Goal: Check status: Check status

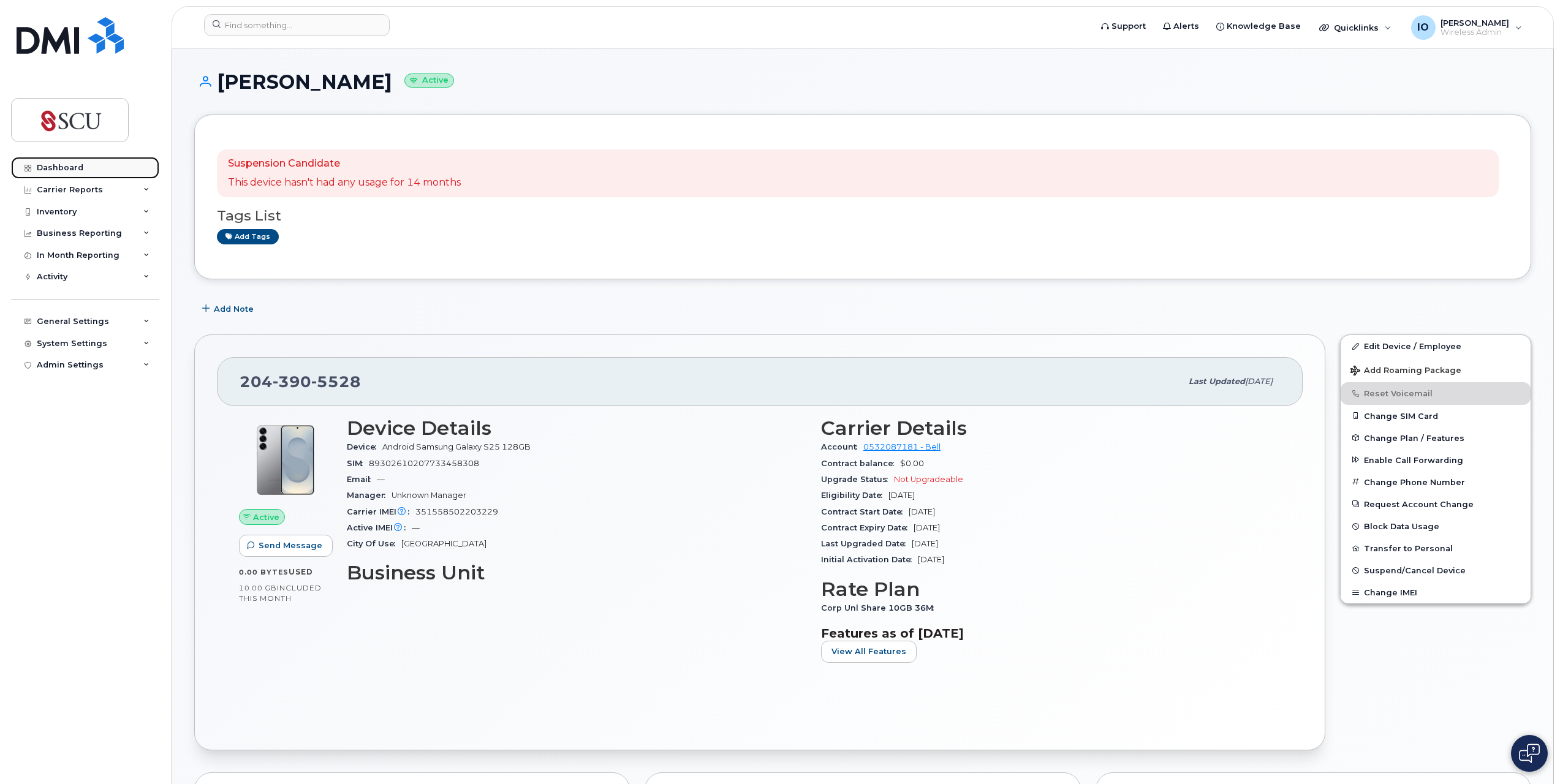
click at [58, 165] on div "Dashboard" at bounding box center [60, 168] width 47 height 10
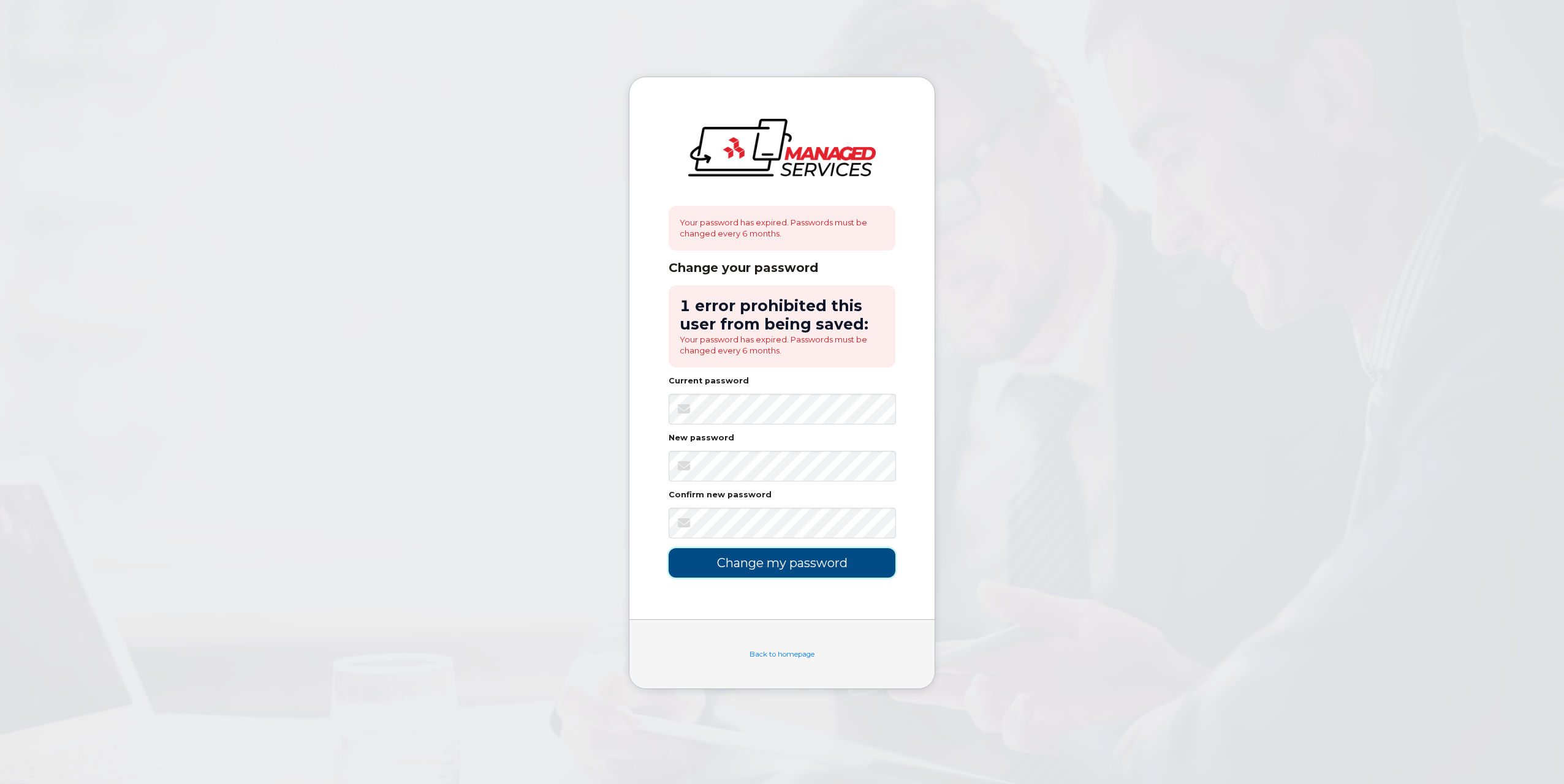
click at [802, 565] on input "Change my password" at bounding box center [781, 562] width 227 height 29
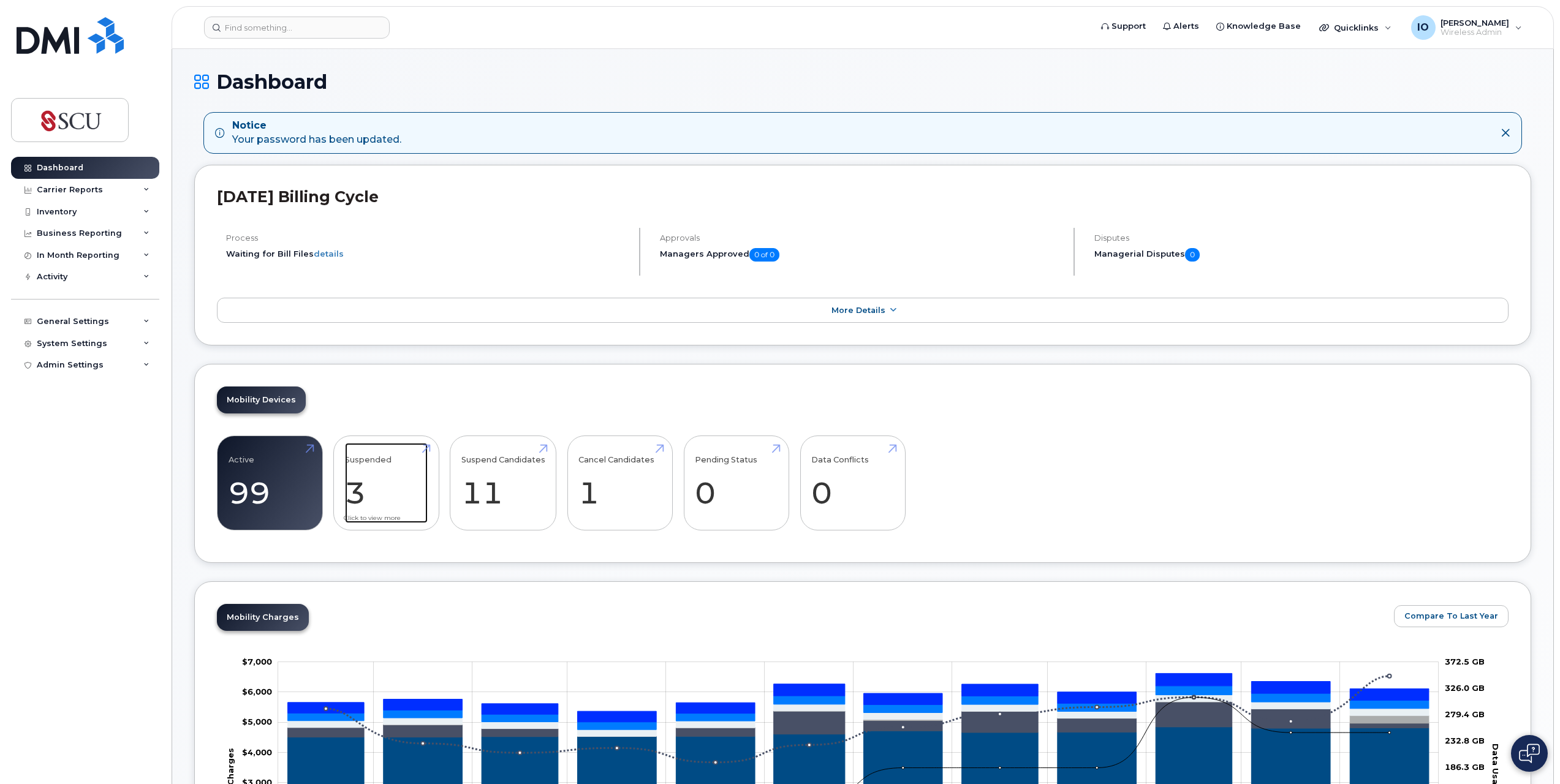
click at [416, 489] on link "Suspended 3" at bounding box center [386, 483] width 83 height 81
click at [514, 480] on link "Suspend Candidates 11" at bounding box center [503, 483] width 84 height 81
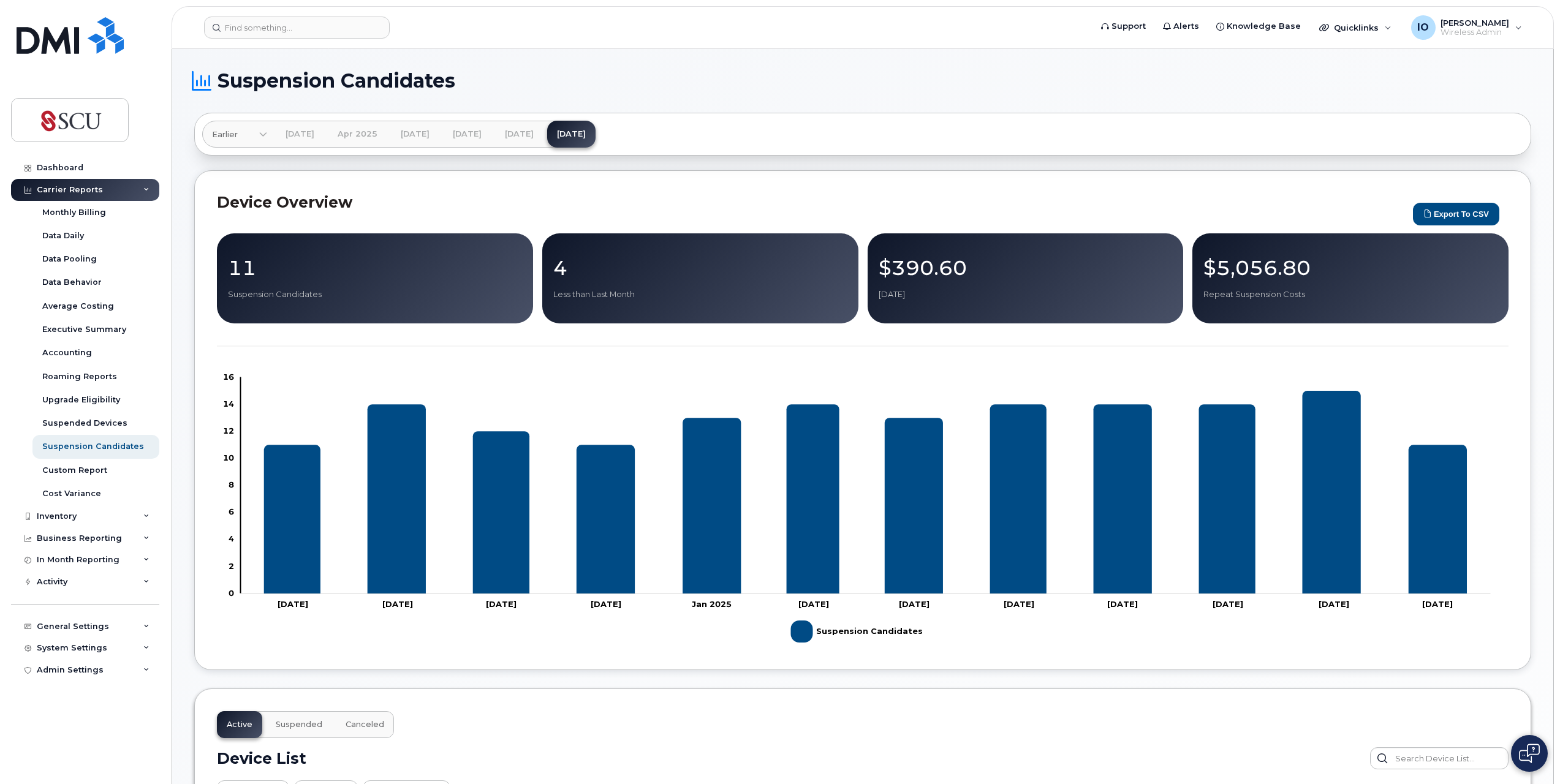
click at [370, 268] on p "11" at bounding box center [375, 268] width 294 height 22
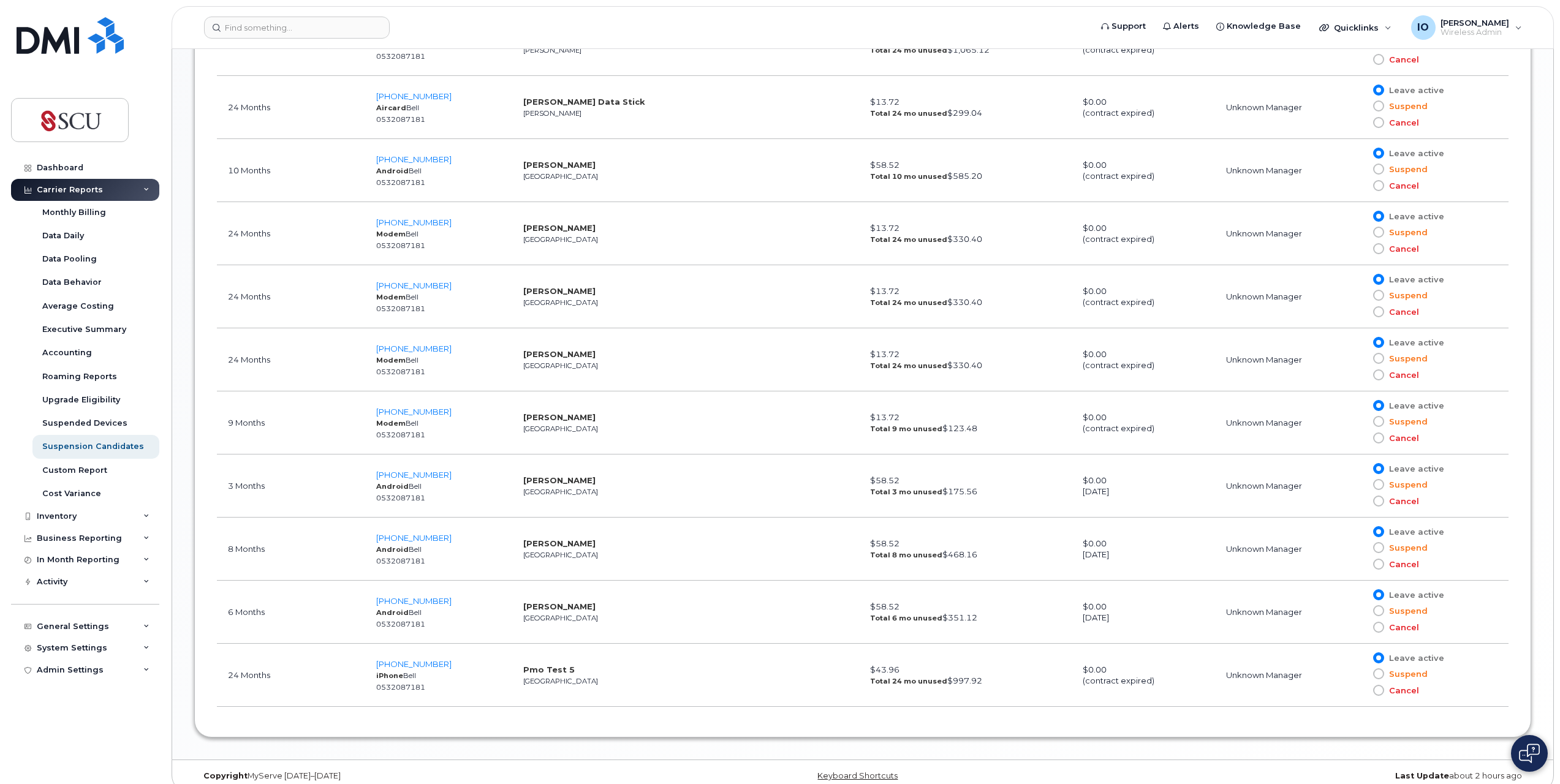
scroll to position [832, 0]
